Goal: Task Accomplishment & Management: Complete application form

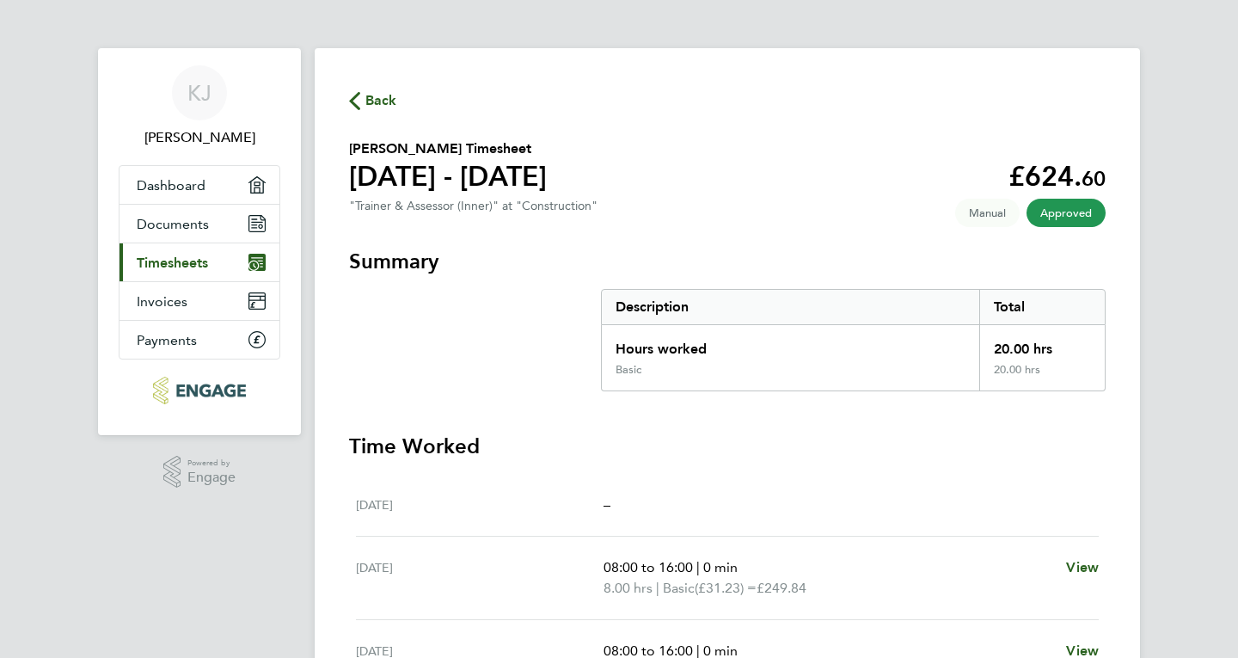
click at [164, 255] on span "Timesheets" at bounding box center [172, 263] width 71 height 16
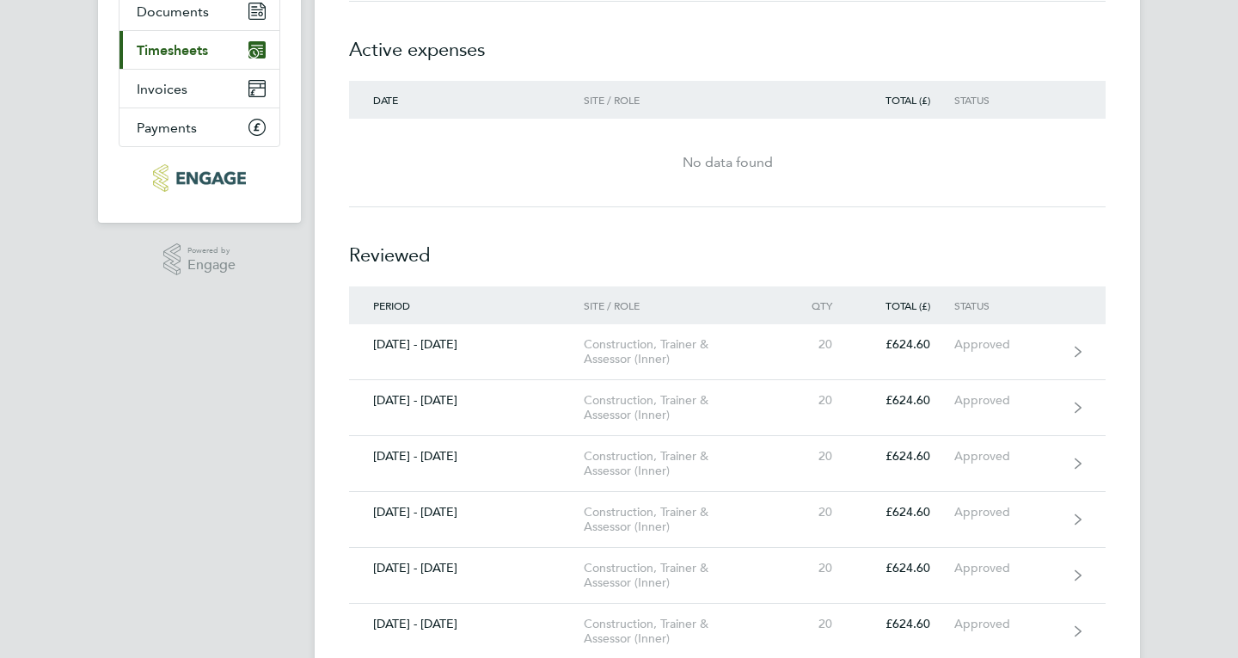
scroll to position [213, 0]
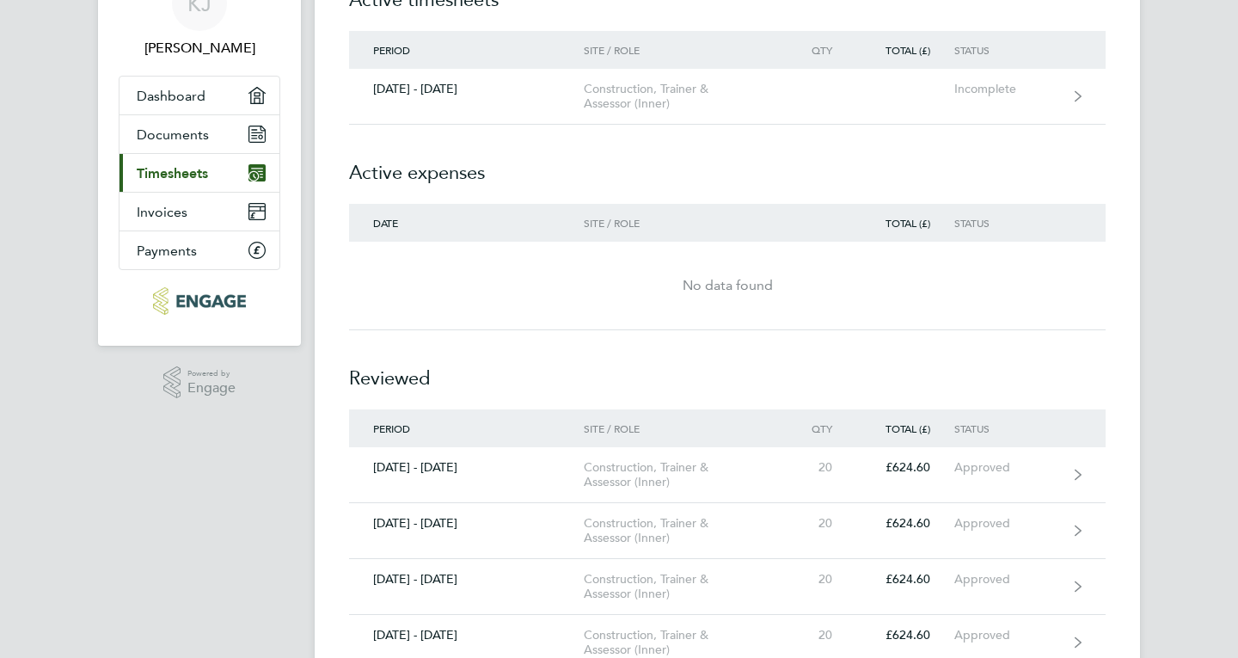
scroll to position [74, 0]
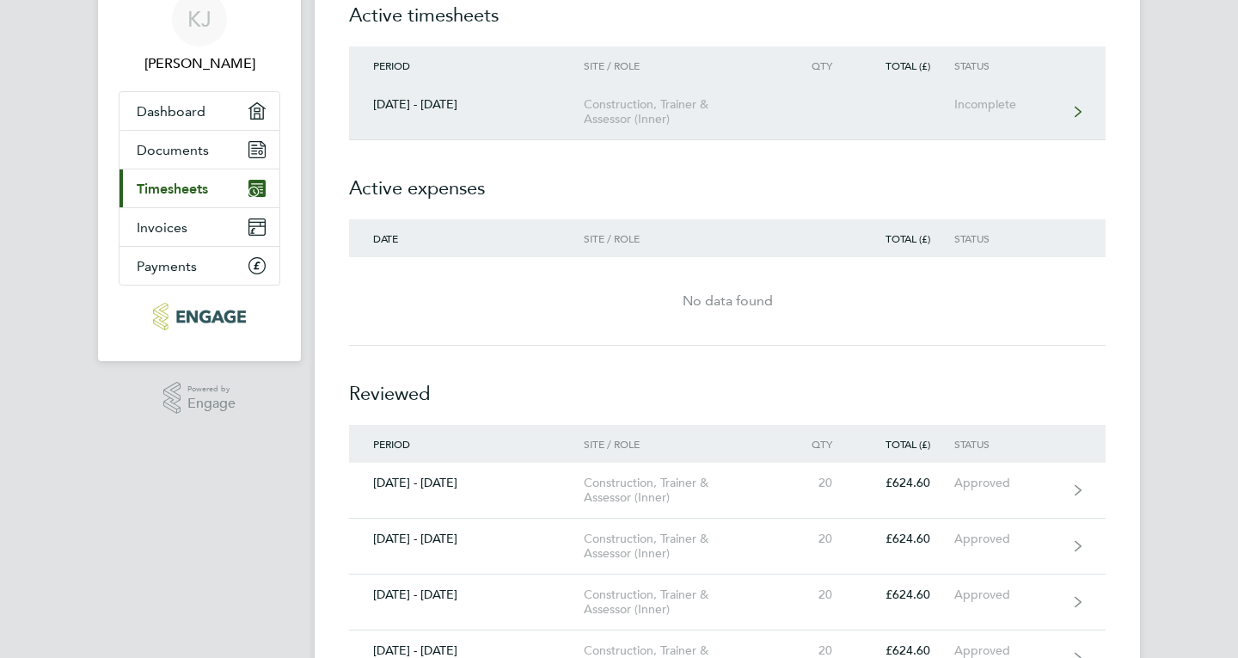
click at [977, 107] on div "Incomplete" at bounding box center [1007, 104] width 106 height 15
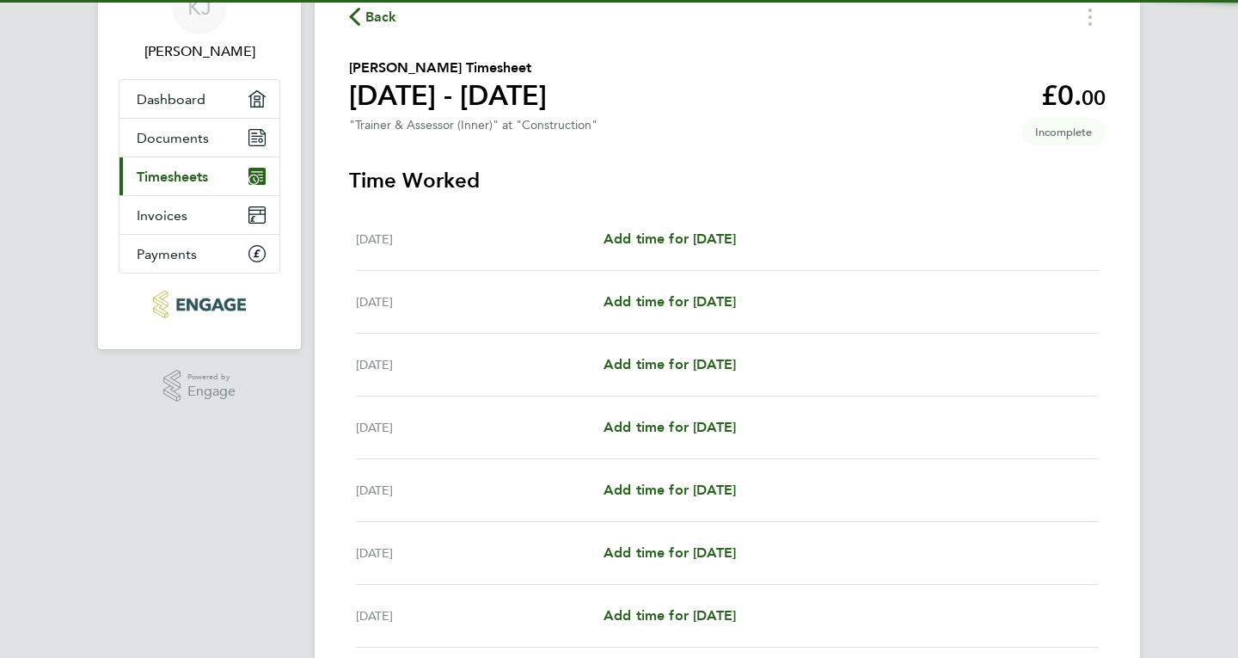
scroll to position [89, 0]
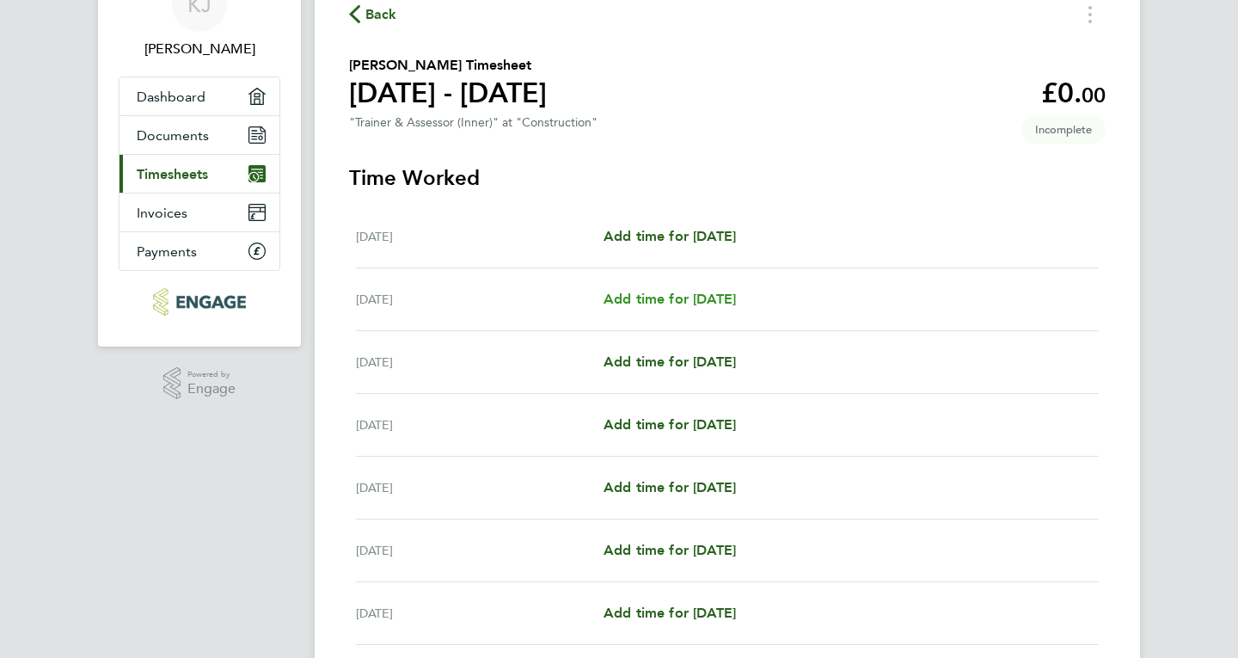
click at [660, 303] on span "Add time for [DATE]" at bounding box center [670, 299] width 132 height 16
select select "60"
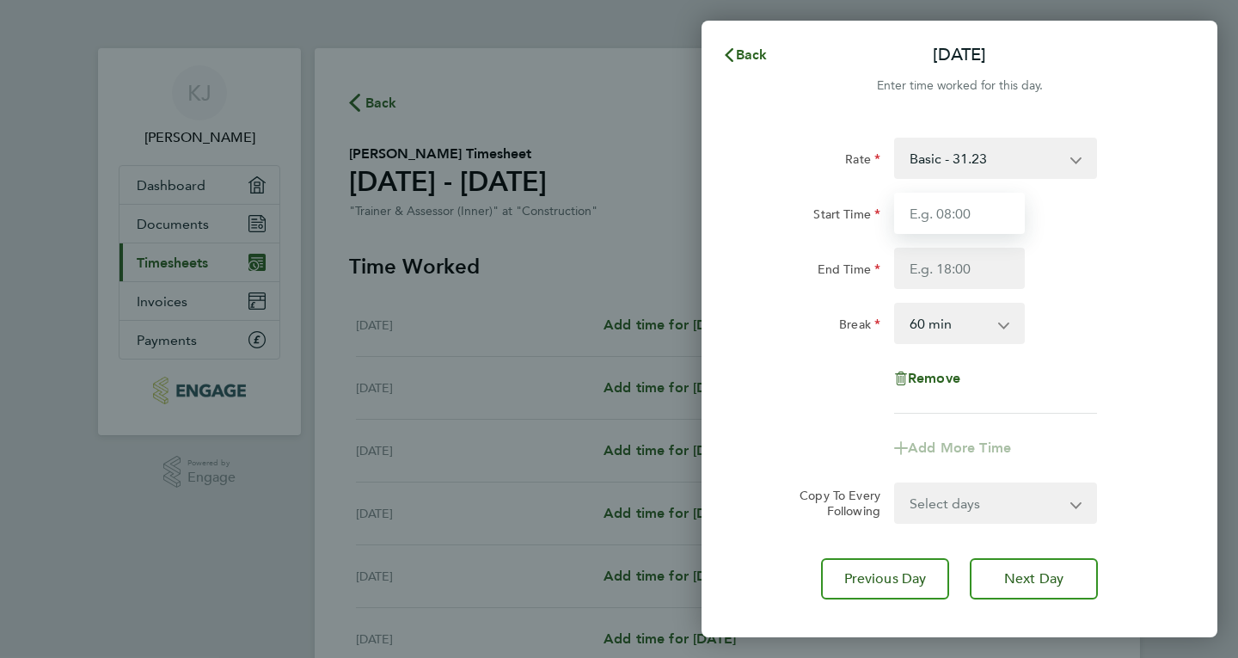
click at [967, 206] on input "Start Time" at bounding box center [959, 213] width 131 height 41
type input "08:00"
click at [960, 265] on input "End Time" at bounding box center [959, 268] width 131 height 41
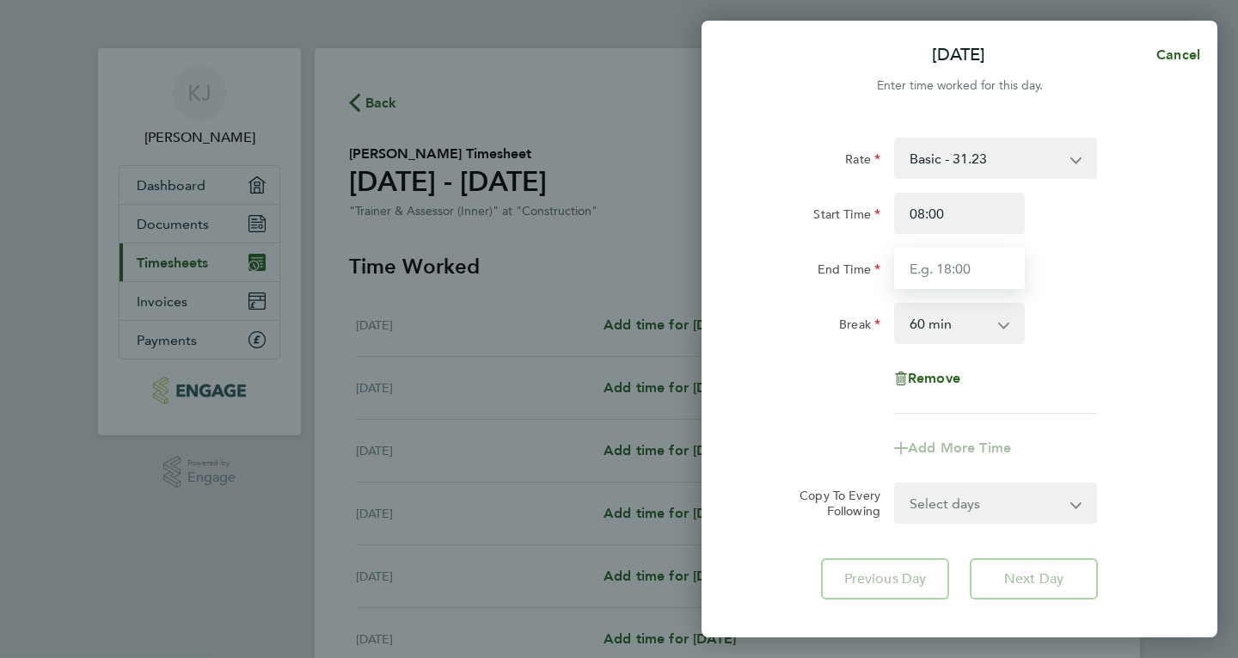
type input "16:00"
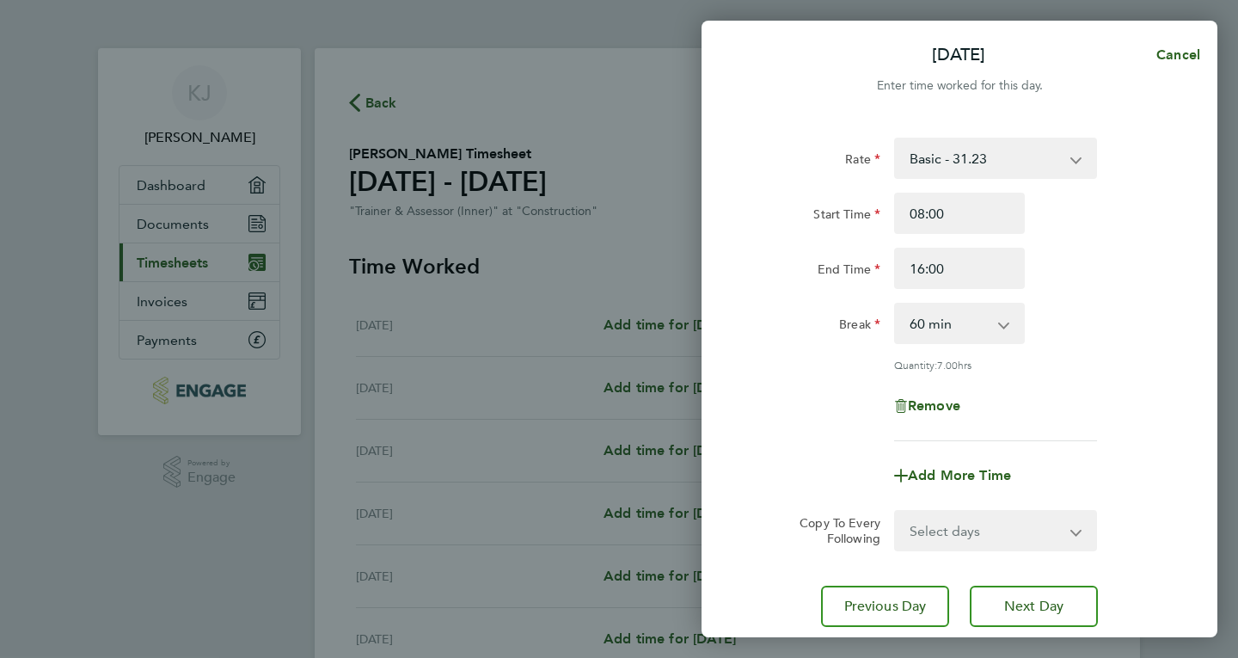
click at [1010, 325] on app-icon-cross-button at bounding box center [1013, 323] width 21 height 38
click at [994, 331] on select "0 min 15 min 30 min 45 min 60 min 75 min 90 min" at bounding box center [949, 323] width 107 height 38
select select "0"
click at [896, 304] on select "0 min 15 min 30 min 45 min 60 min 75 min 90 min" at bounding box center [949, 323] width 107 height 38
click at [1139, 414] on div "Remove" at bounding box center [959, 405] width 433 height 41
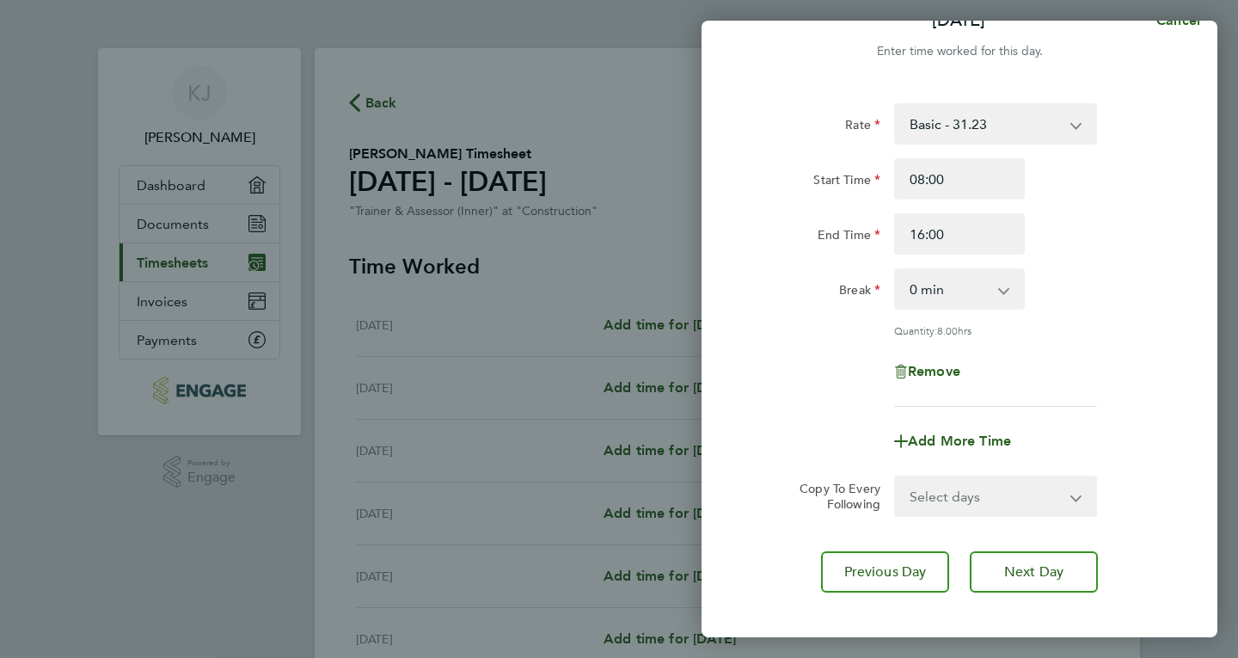
scroll to position [119, 0]
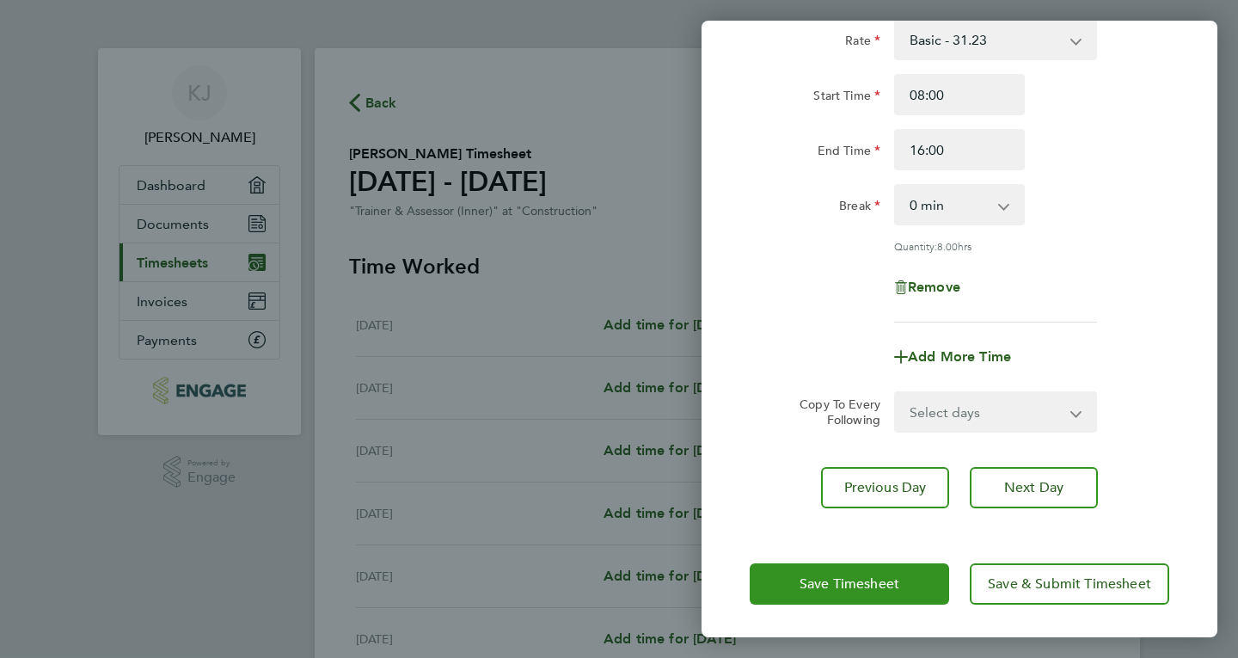
click at [861, 580] on span "Save Timesheet" at bounding box center [850, 583] width 100 height 17
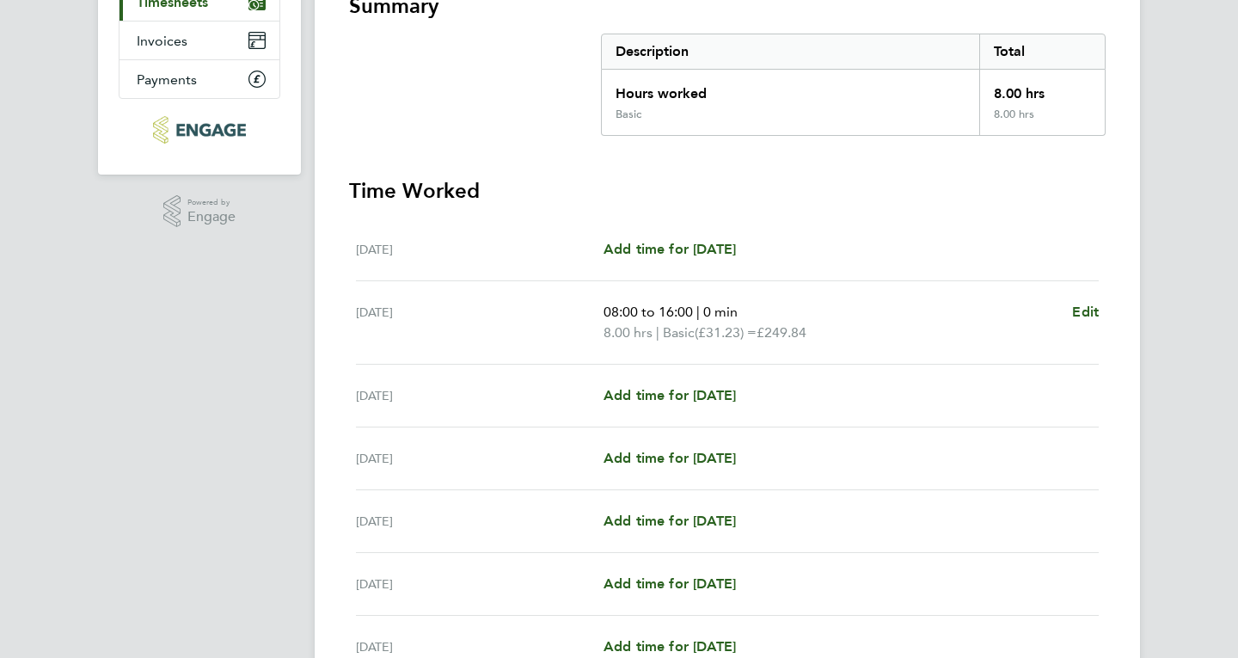
scroll to position [262, 0]
click at [678, 396] on span "Add time for [DATE]" at bounding box center [670, 393] width 132 height 16
select select "60"
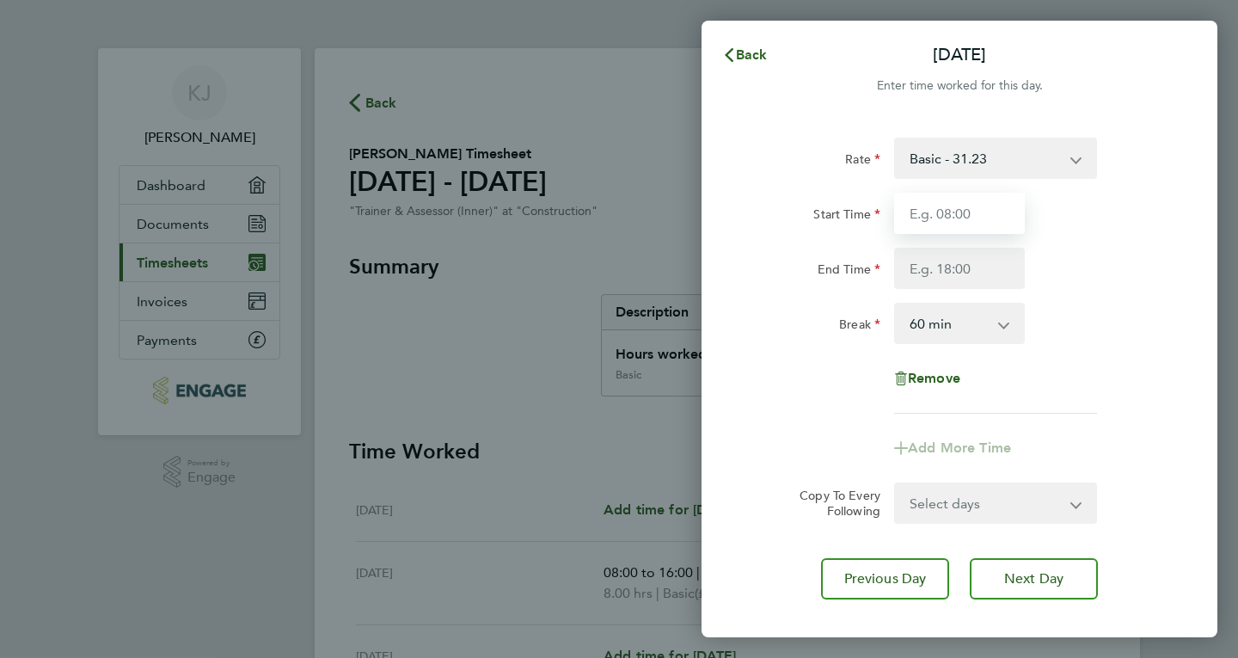
click at [947, 216] on input "Start Time" at bounding box center [959, 213] width 131 height 41
type input "08:00"
click at [967, 267] on input "End Time" at bounding box center [959, 268] width 131 height 41
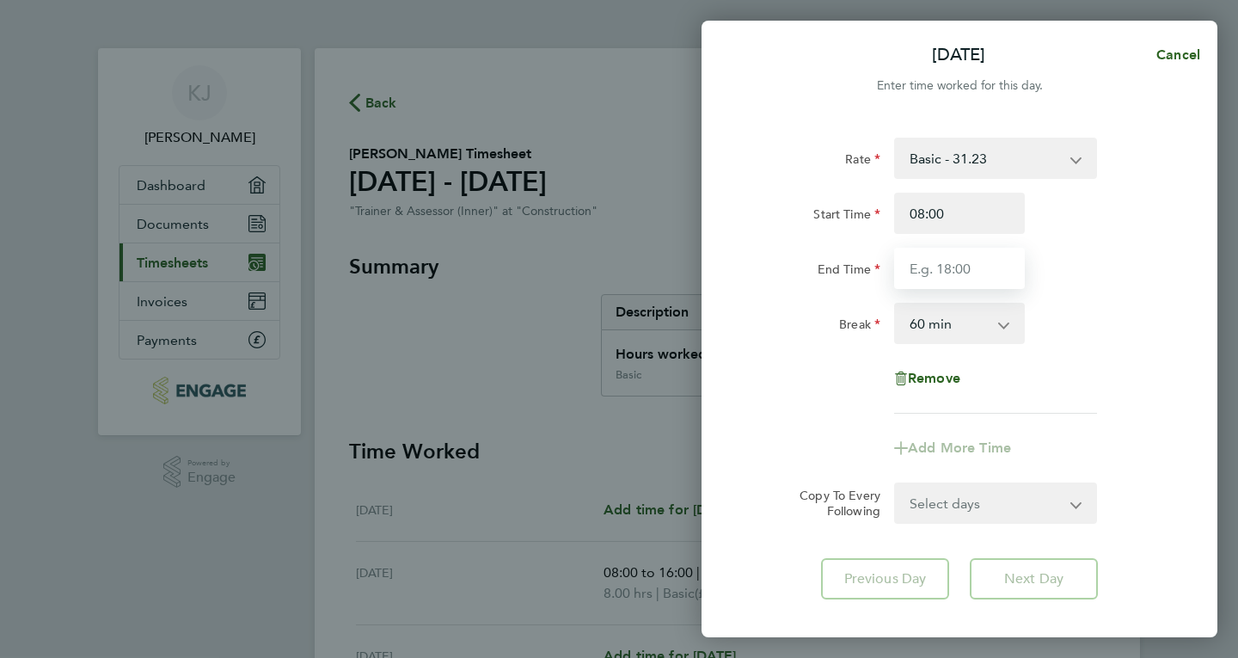
type input "16:00"
click at [1006, 322] on app-icon-cross-button at bounding box center [1013, 323] width 21 height 38
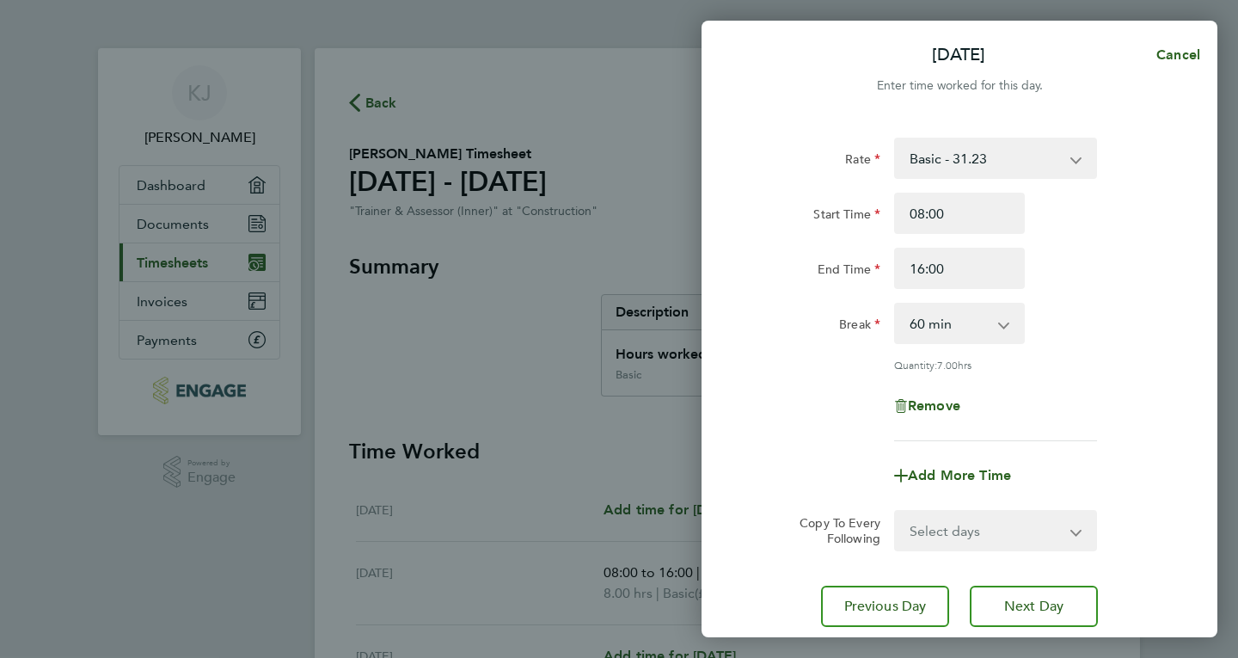
click at [1012, 323] on app-icon-cross-button at bounding box center [1013, 323] width 21 height 38
click at [1003, 328] on app-icon-cross-button at bounding box center [1013, 323] width 21 height 38
click at [970, 258] on input "16:00" at bounding box center [959, 268] width 131 height 41
click at [1008, 322] on app-icon-cross-button at bounding box center [1013, 323] width 21 height 38
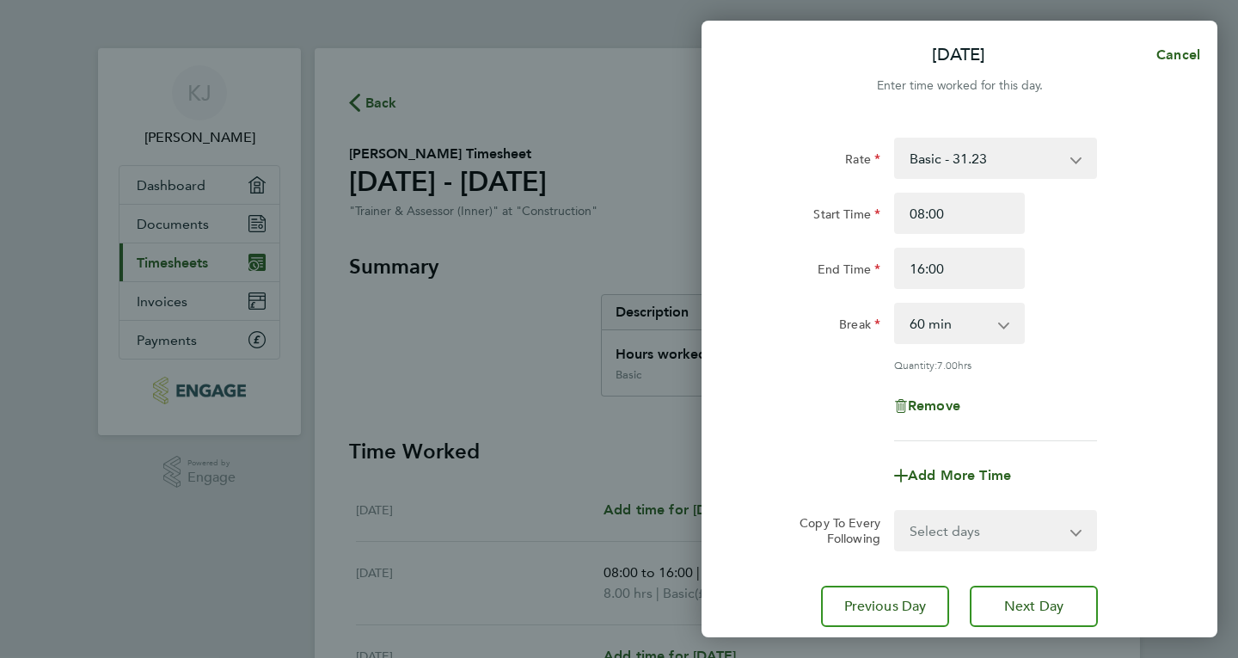
click at [1008, 322] on app-icon-cross-button at bounding box center [1013, 323] width 21 height 38
click at [1054, 464] on div "Add More Time" at bounding box center [959, 475] width 433 height 41
click at [998, 328] on select "0 min 15 min 30 min 45 min 60 min 75 min 90 min" at bounding box center [949, 323] width 107 height 38
click at [896, 304] on select "0 min 15 min 30 min 45 min 60 min 75 min 90 min" at bounding box center [949, 323] width 107 height 38
select select "0"
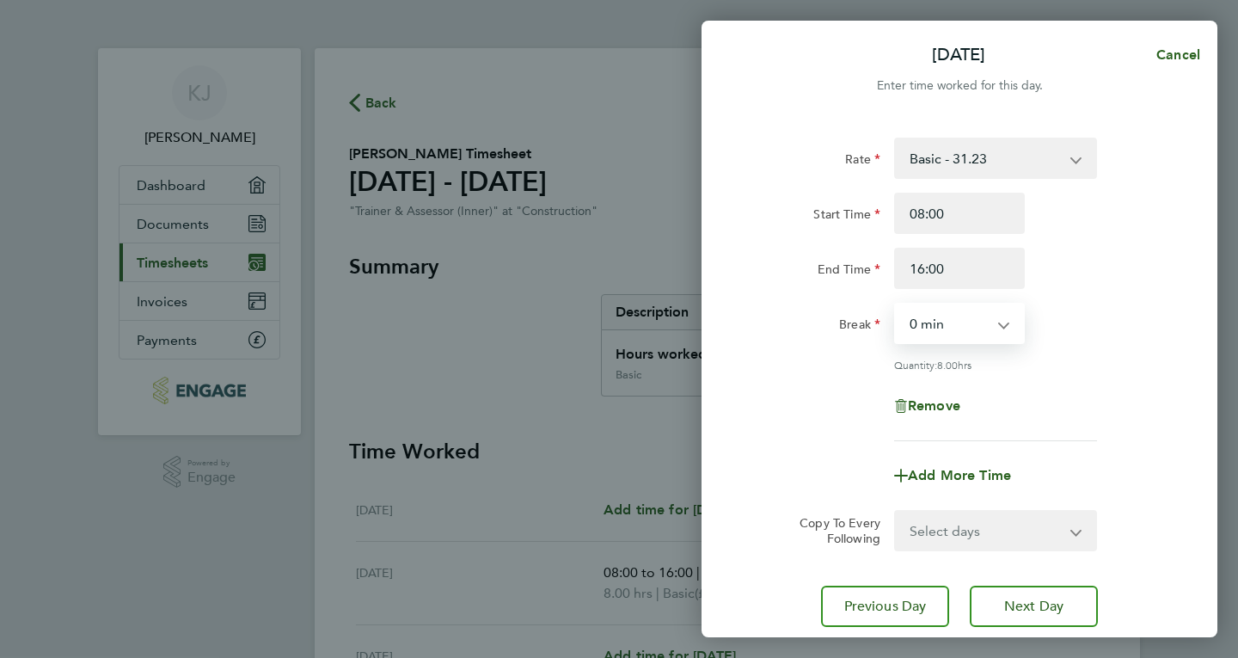
click at [1152, 514] on div "Copy To Every Following Select days Day Weekday (Mon-Fri) Weekend (Sat-Sun) [DA…" at bounding box center [959, 530] width 433 height 41
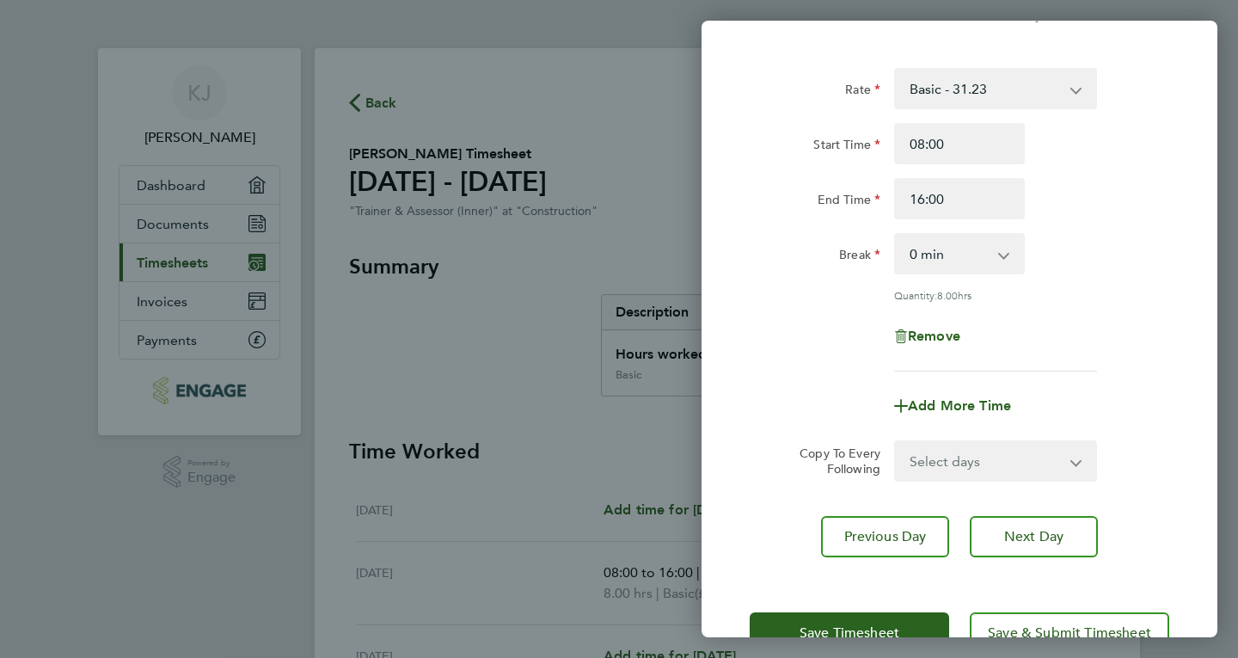
scroll to position [103, 0]
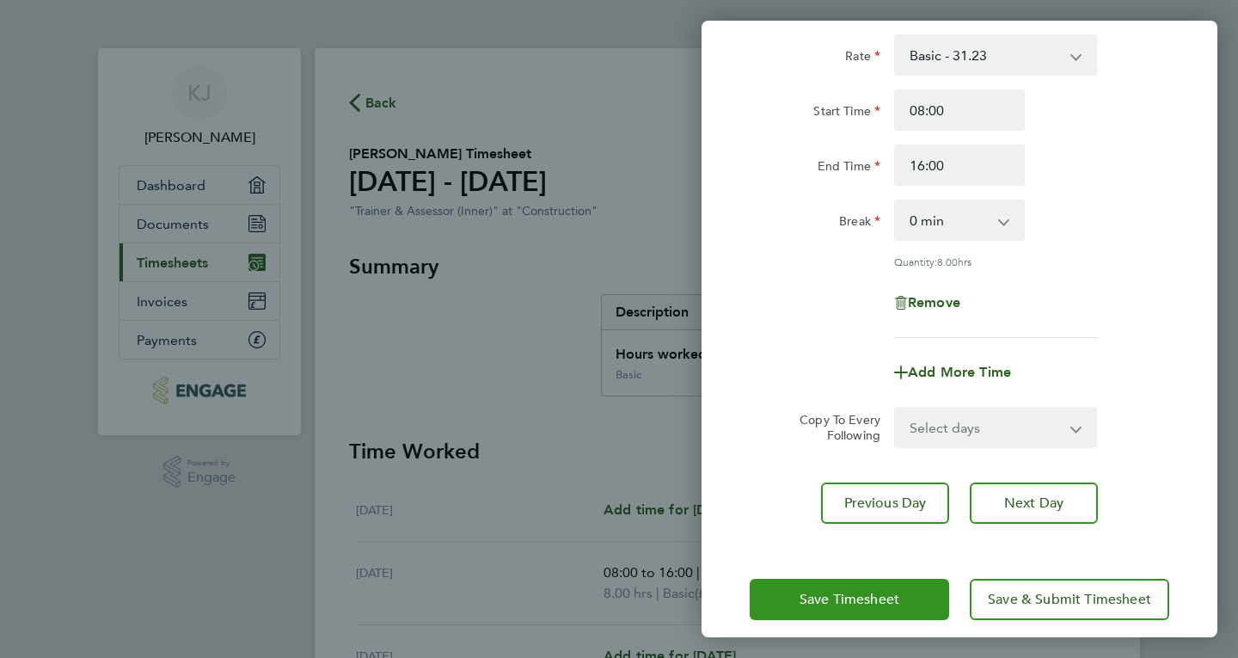
click at [861, 596] on span "Save Timesheet" at bounding box center [850, 599] width 100 height 17
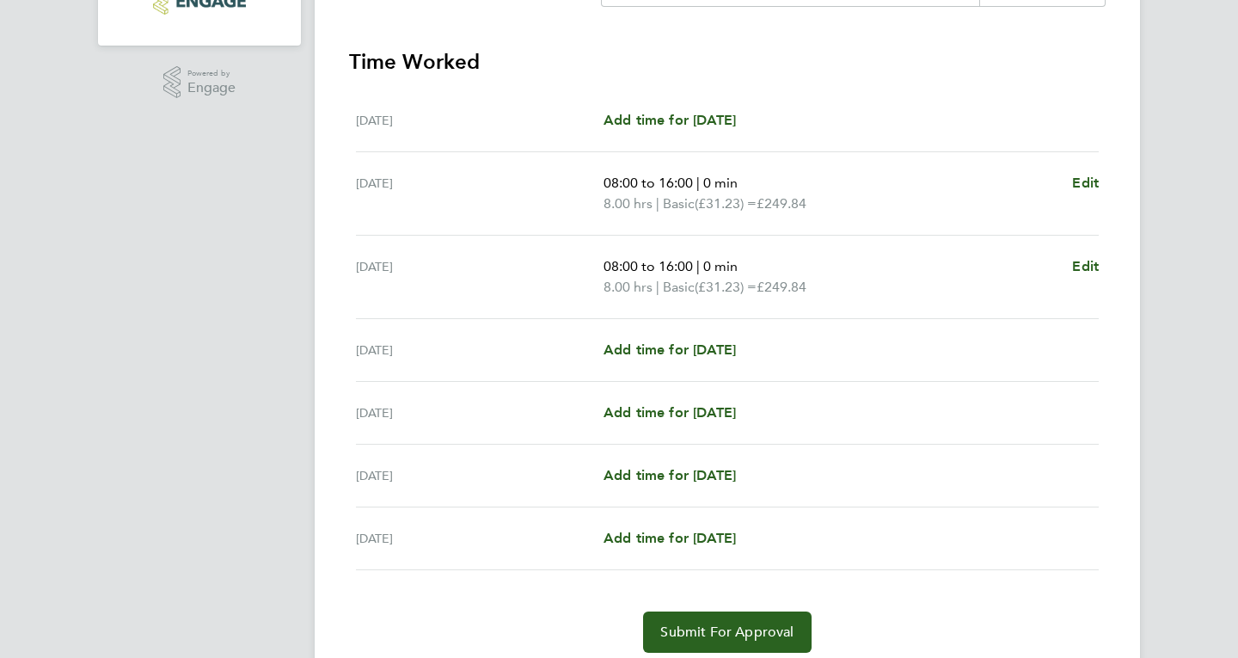
scroll to position [390, 0]
click at [666, 345] on span "Add time for [DATE]" at bounding box center [670, 348] width 132 height 16
select select "60"
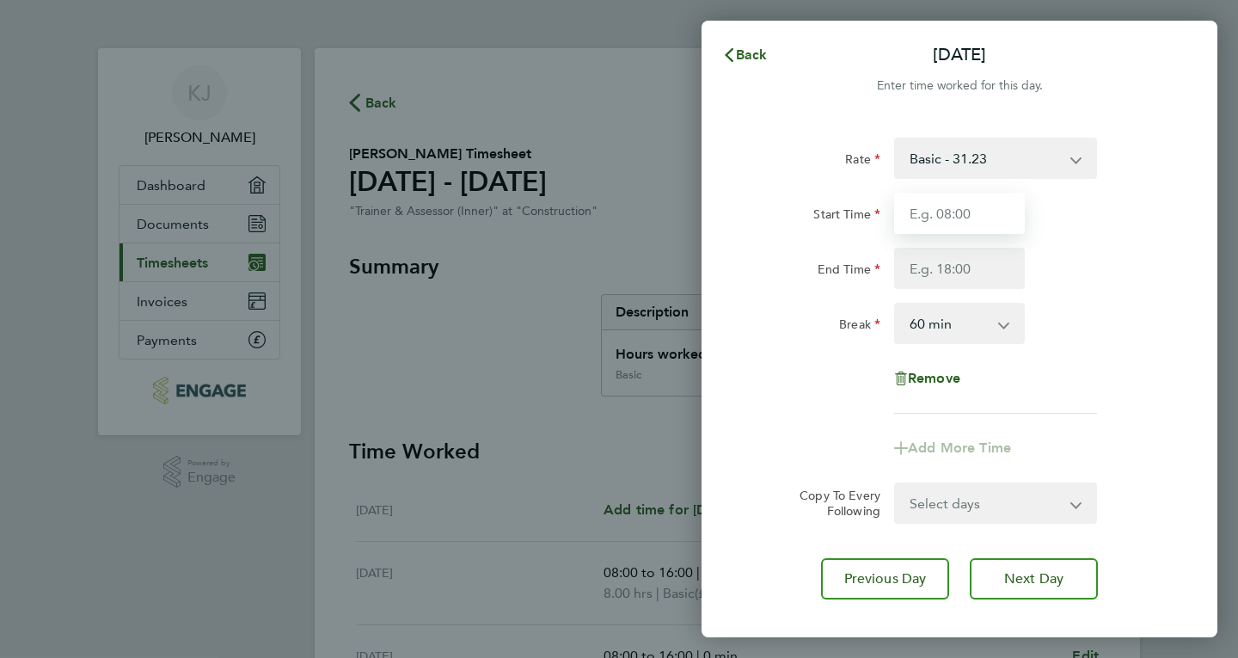
click at [968, 208] on input "Start Time" at bounding box center [959, 213] width 131 height 41
type input "08:00"
click at [951, 271] on input "End Time" at bounding box center [959, 268] width 131 height 41
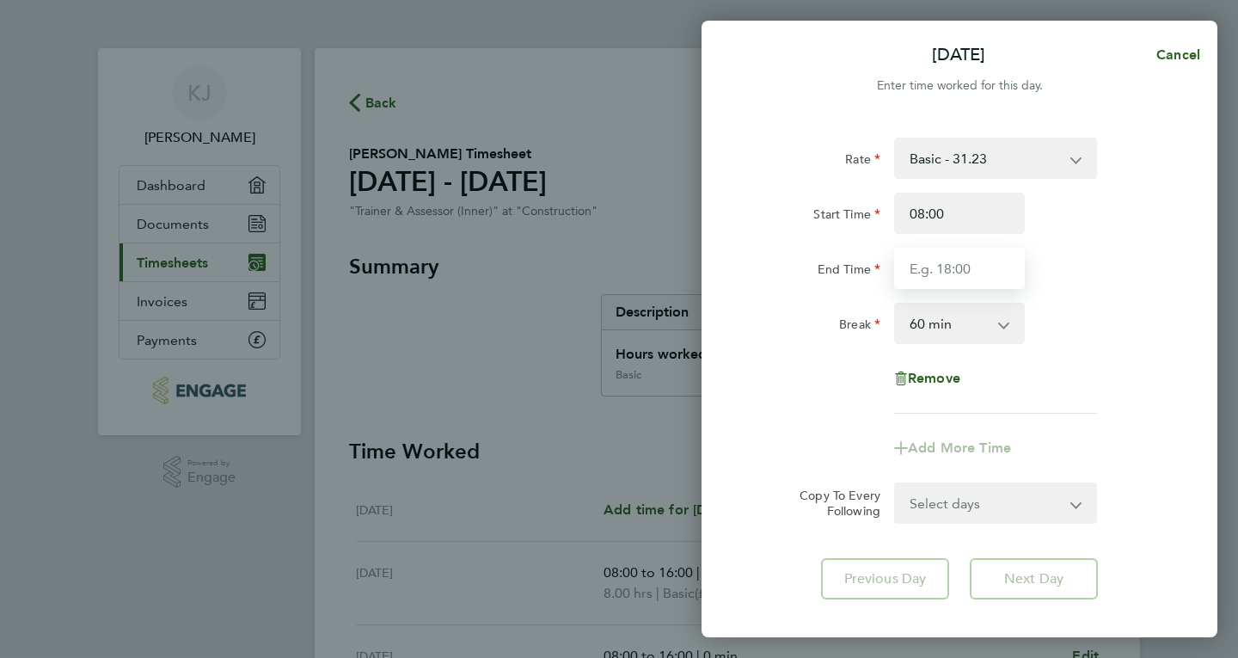
type input "12:00"
click at [1003, 325] on app-icon-cross-button at bounding box center [1013, 323] width 21 height 38
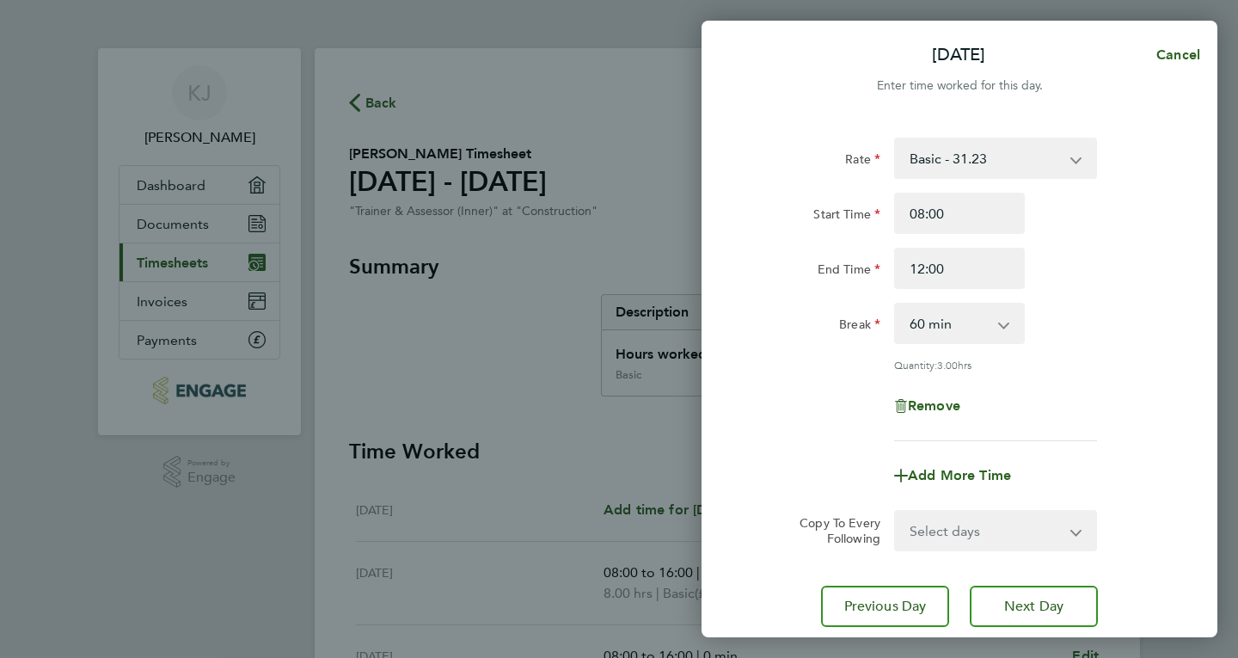
click at [1003, 325] on app-icon-cross-button at bounding box center [1013, 323] width 21 height 38
click at [997, 326] on select "0 min 15 min 30 min 45 min 60 min 75 min 90 min" at bounding box center [949, 323] width 107 height 38
select select "0"
click at [896, 304] on select "0 min 15 min 30 min 45 min 60 min 75 min 90 min" at bounding box center [949, 323] width 107 height 38
click at [1016, 352] on div "Rate Basic - 31.23 Start Time 08:00 End Time 12:00 Break 0 min 15 min 30 min 45…" at bounding box center [960, 290] width 420 height 304
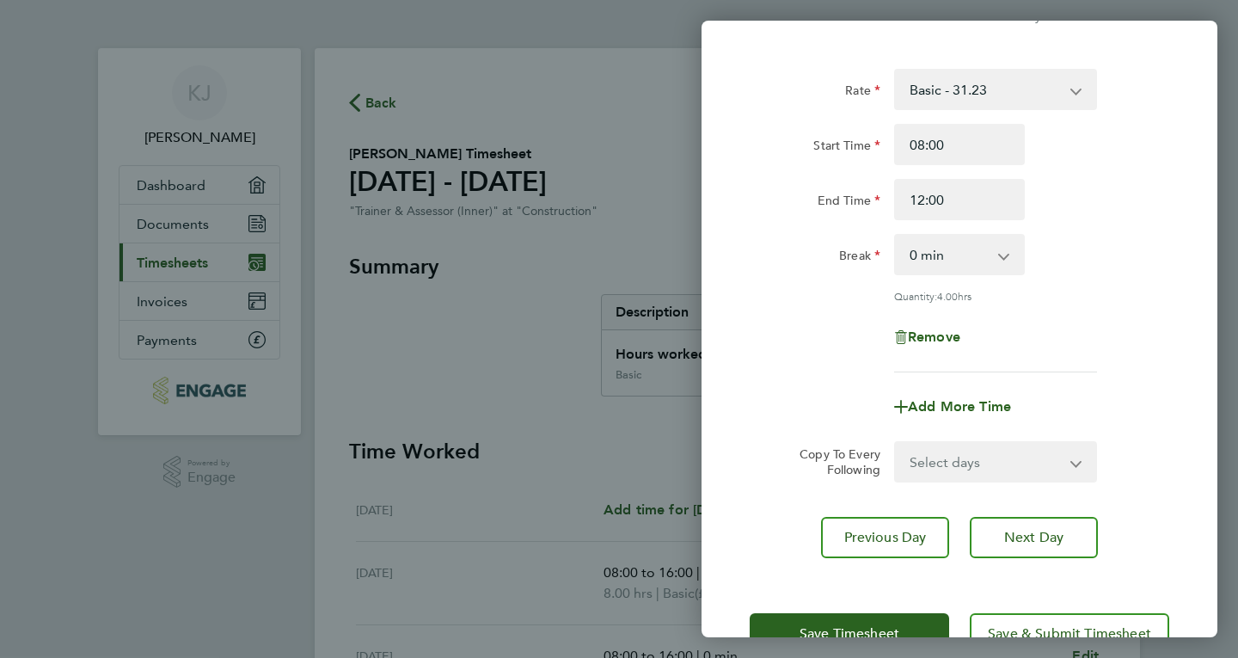
scroll to position [119, 0]
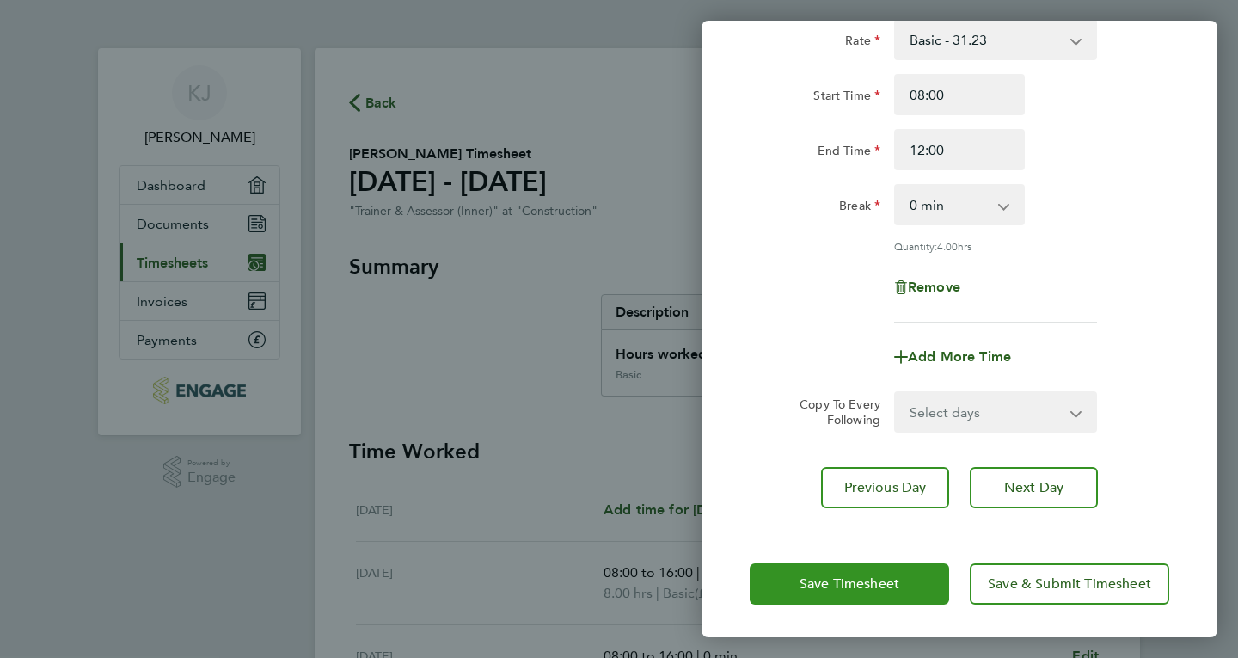
click at [843, 571] on button "Save Timesheet" at bounding box center [849, 583] width 199 height 41
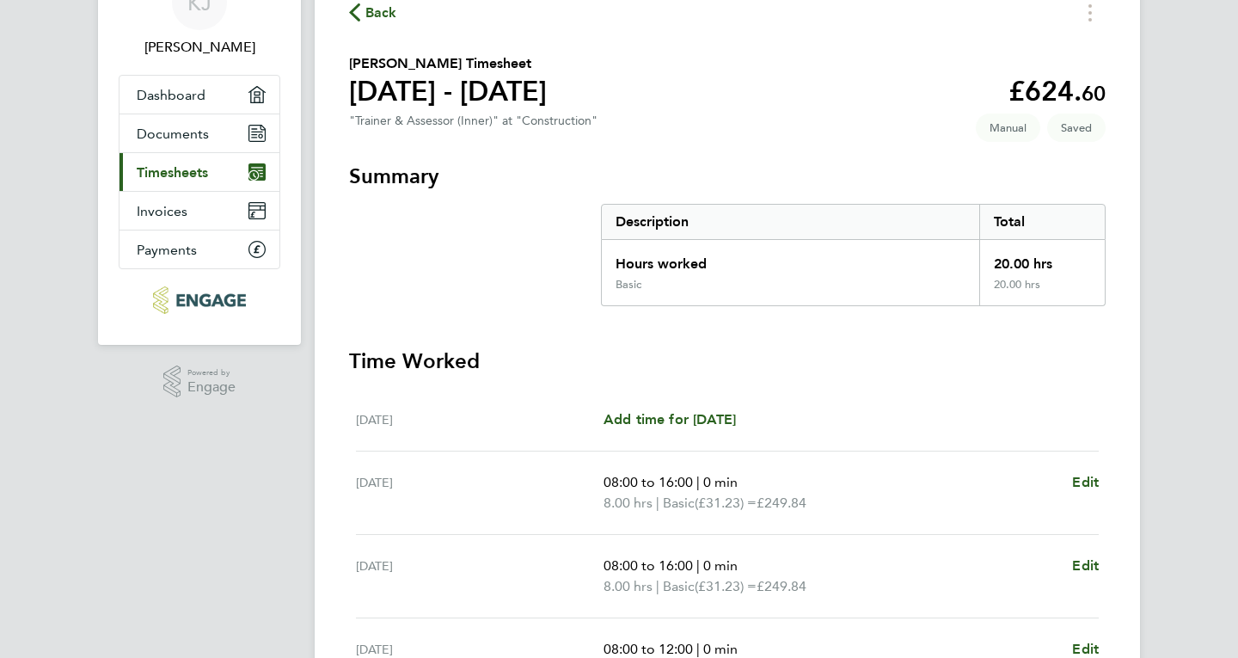
scroll to position [89, 0]
click at [703, 181] on h3 "Summary" at bounding box center [727, 177] width 757 height 28
